Goal: Task Accomplishment & Management: Use online tool/utility

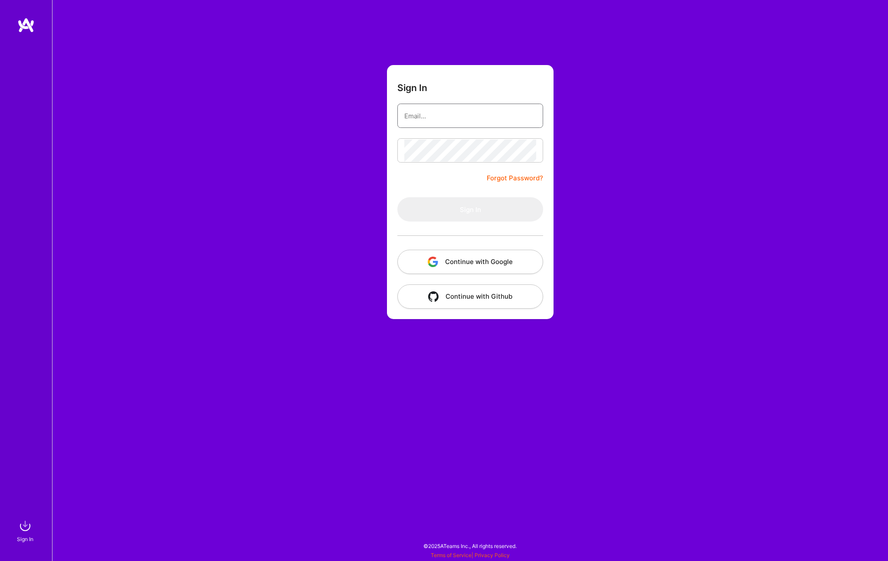
type input "freelance@hoomanb.com"
click at [441, 204] on button "Sign In" at bounding box center [470, 209] width 146 height 24
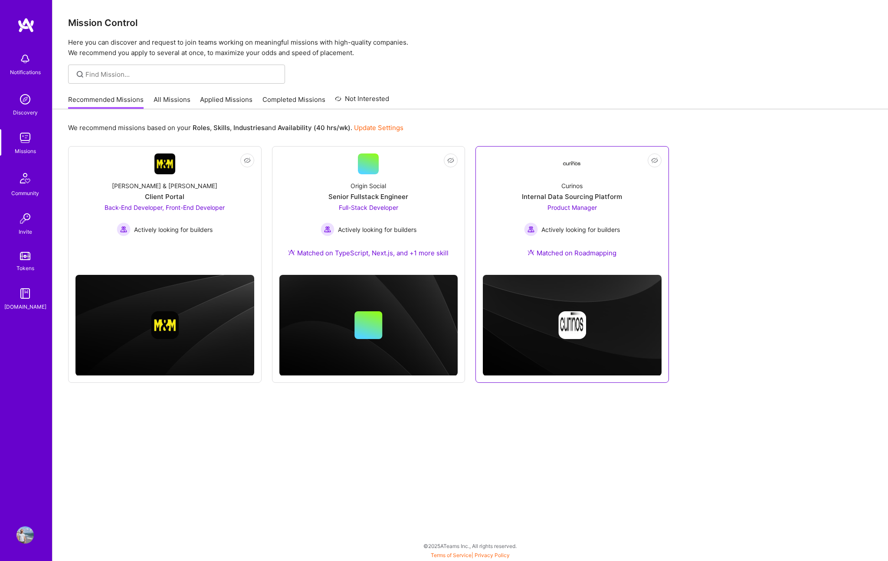
click at [572, 207] on span "Product Manager" at bounding box center [571, 207] width 49 height 7
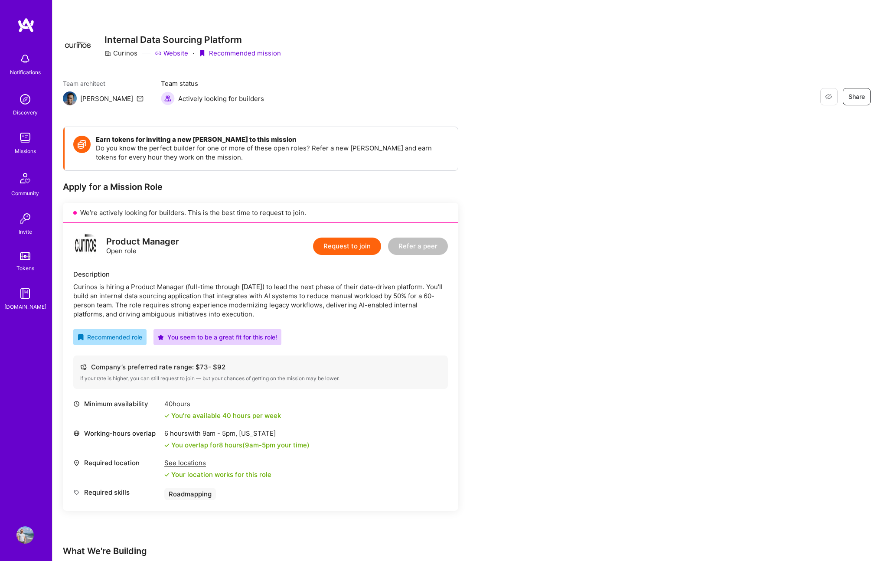
drag, startPoint x: 278, startPoint y: 315, endPoint x: 164, endPoint y: 303, distance: 114.7
click at [166, 303] on div "Curinos is hiring a Product Manager (full-time through [DATE]) to lead the next…" at bounding box center [260, 300] width 375 height 36
click at [150, 303] on div "Curinos is hiring a Product Manager (full-time through [DATE]) to lead the next…" at bounding box center [260, 300] width 375 height 36
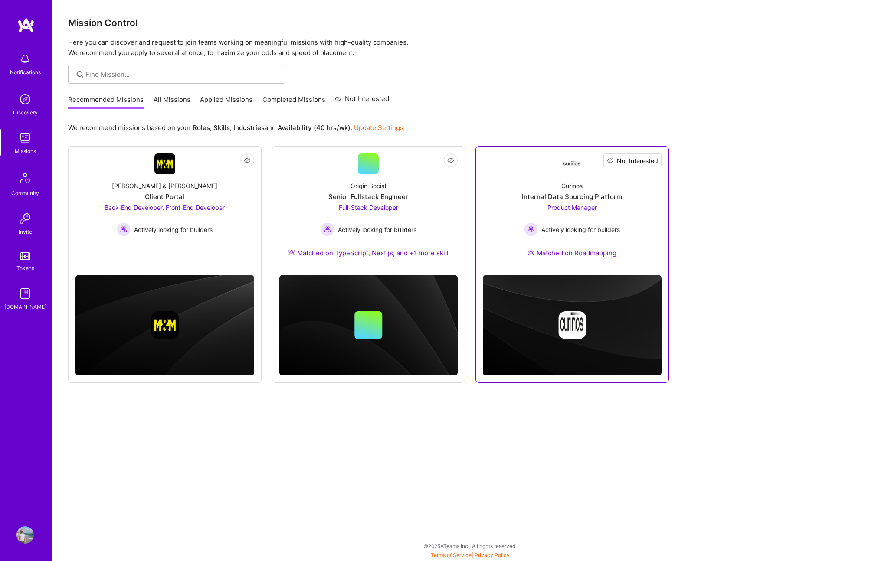
click at [650, 156] on span "Not Interested" at bounding box center [637, 160] width 41 height 9
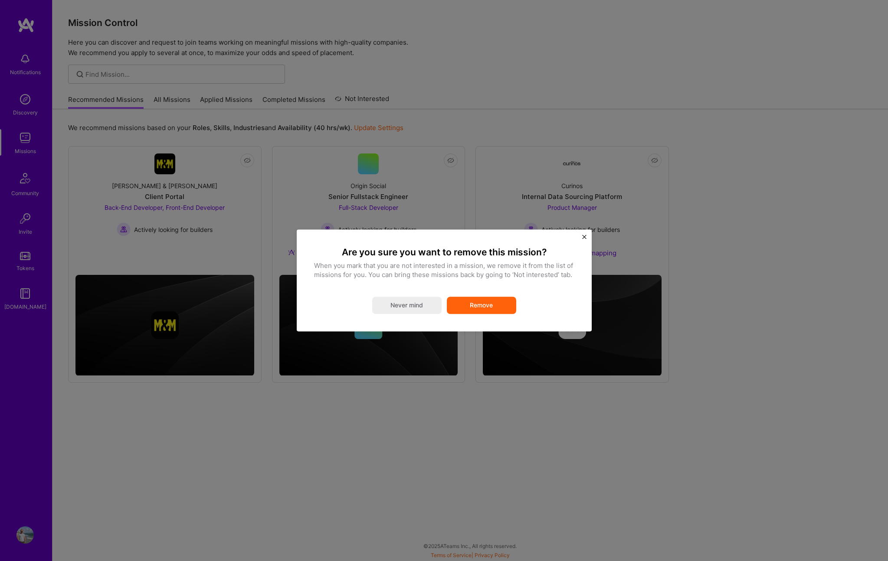
click at [492, 303] on button "Remove" at bounding box center [481, 305] width 69 height 17
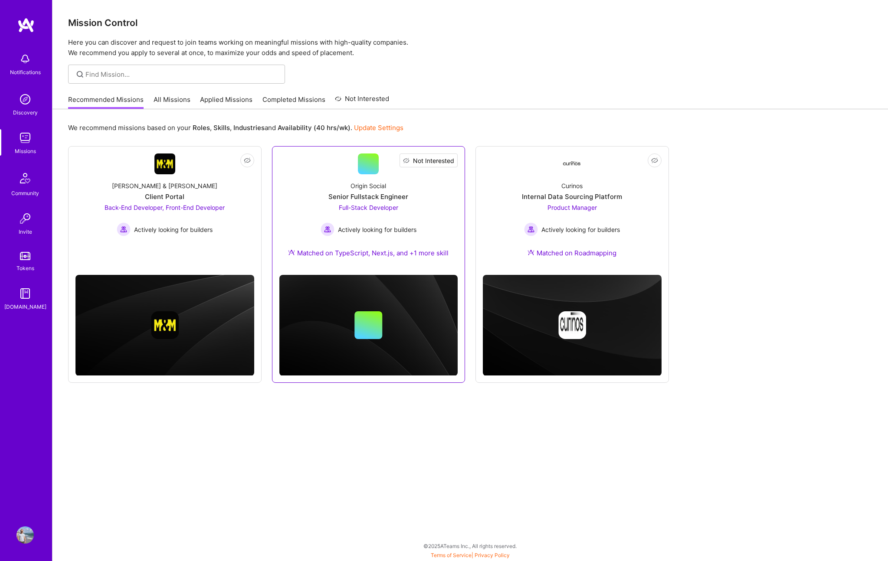
click at [451, 164] on span "Not Interested" at bounding box center [433, 160] width 41 height 9
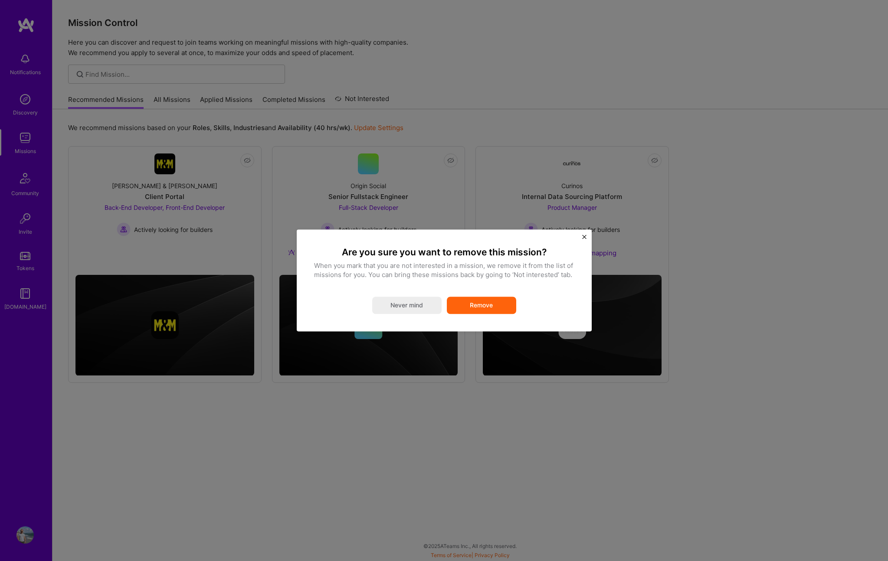
click at [479, 301] on button "Remove" at bounding box center [481, 305] width 69 height 17
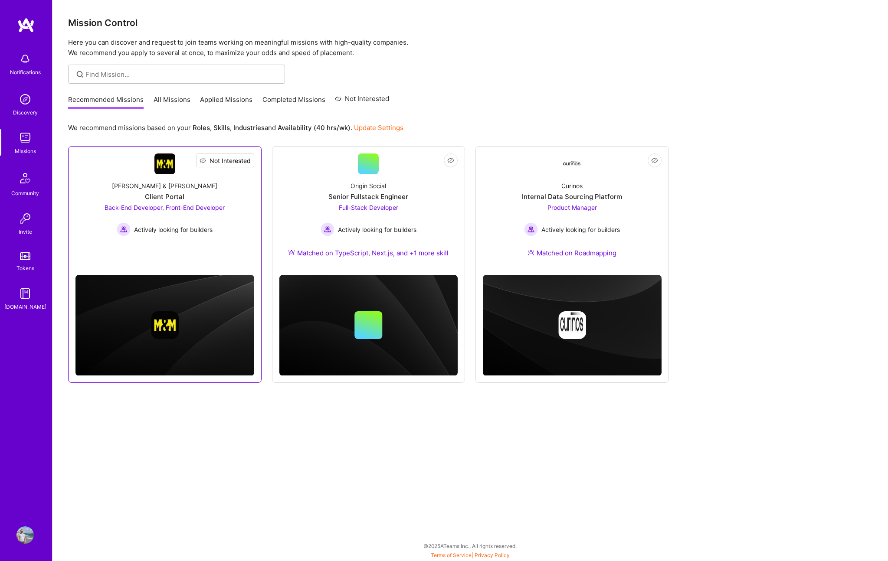
click at [251, 161] on button "Not Interested" at bounding box center [225, 161] width 58 height 14
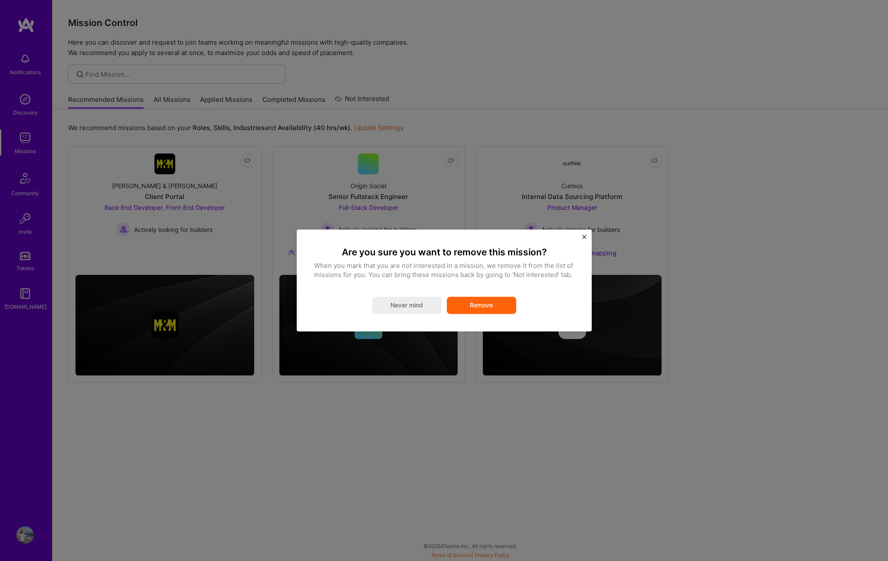
click at [510, 306] on button "Remove" at bounding box center [481, 305] width 69 height 17
